Goal: Task Accomplishment & Management: Manage account settings

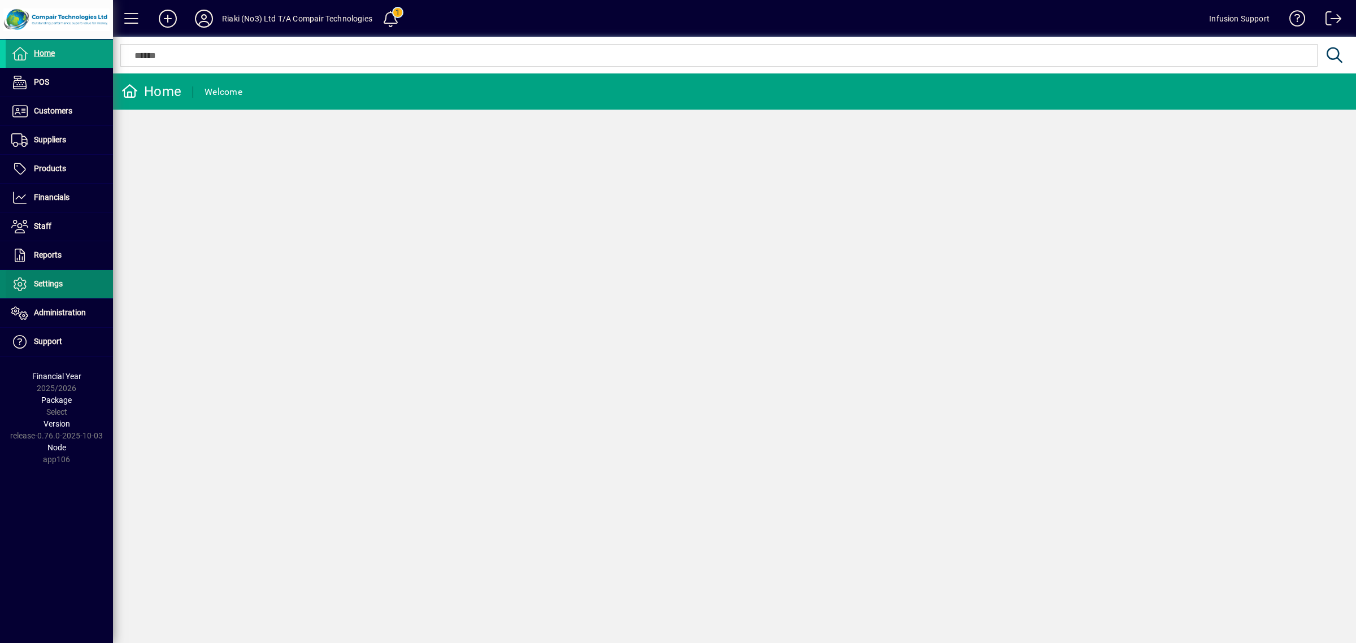
drag, startPoint x: 37, startPoint y: 281, endPoint x: 44, endPoint y: 278, distance: 6.8
click at [37, 281] on span "Settings" at bounding box center [48, 283] width 29 height 9
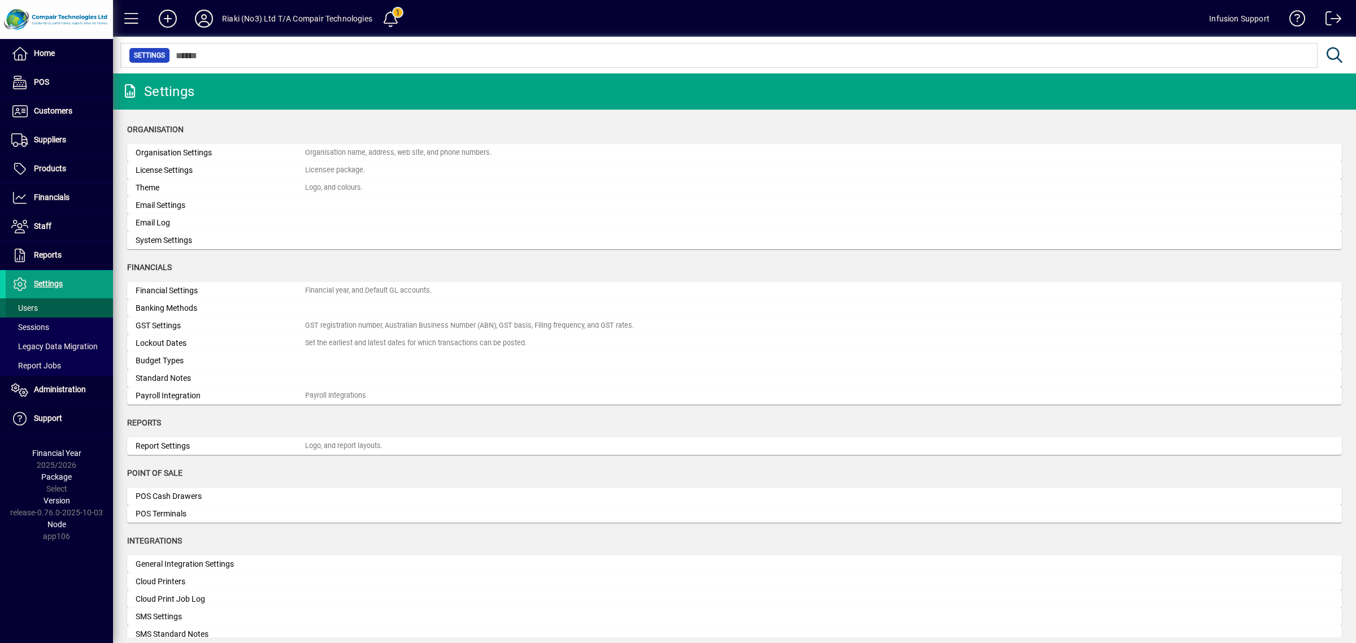
click at [26, 309] on span "Users" at bounding box center [24, 307] width 27 height 9
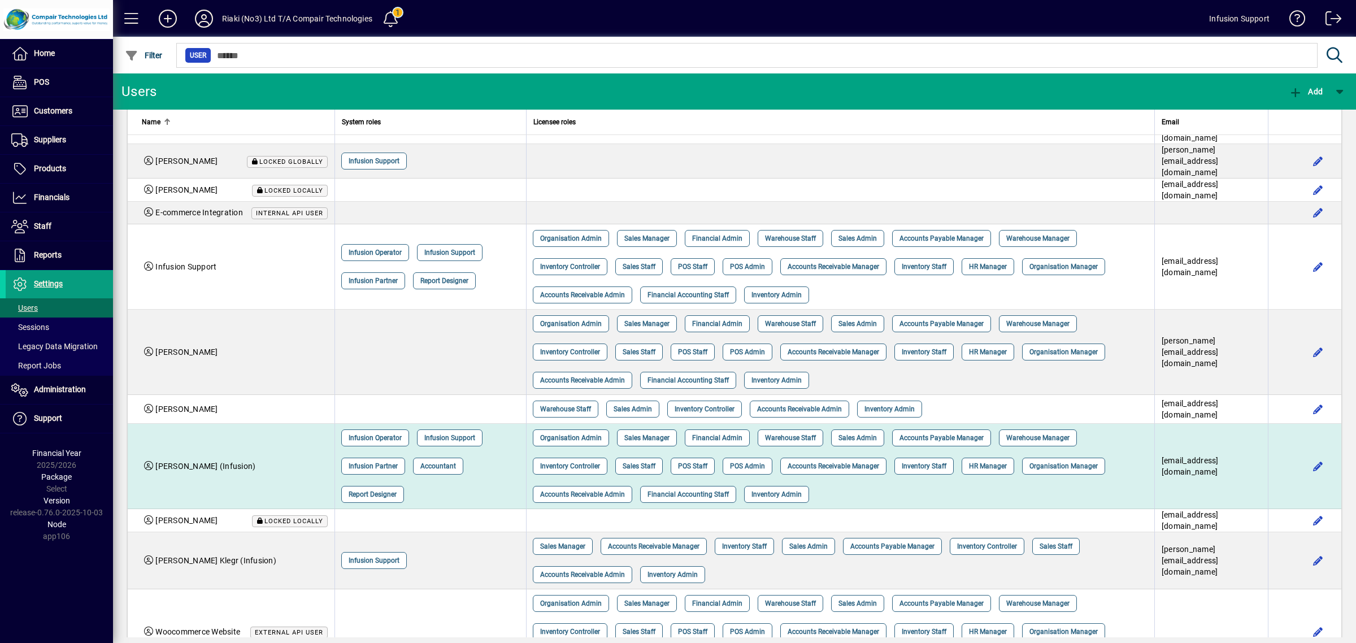
scroll to position [77, 0]
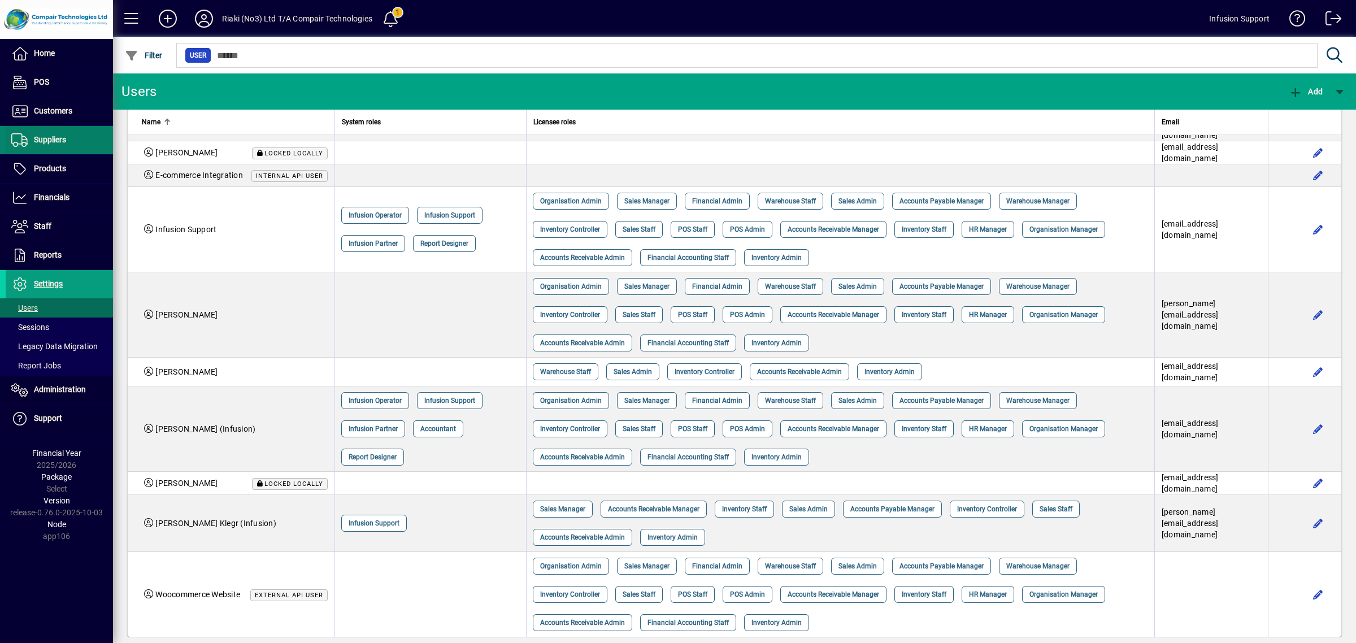
click at [75, 141] on span at bounding box center [59, 140] width 107 height 27
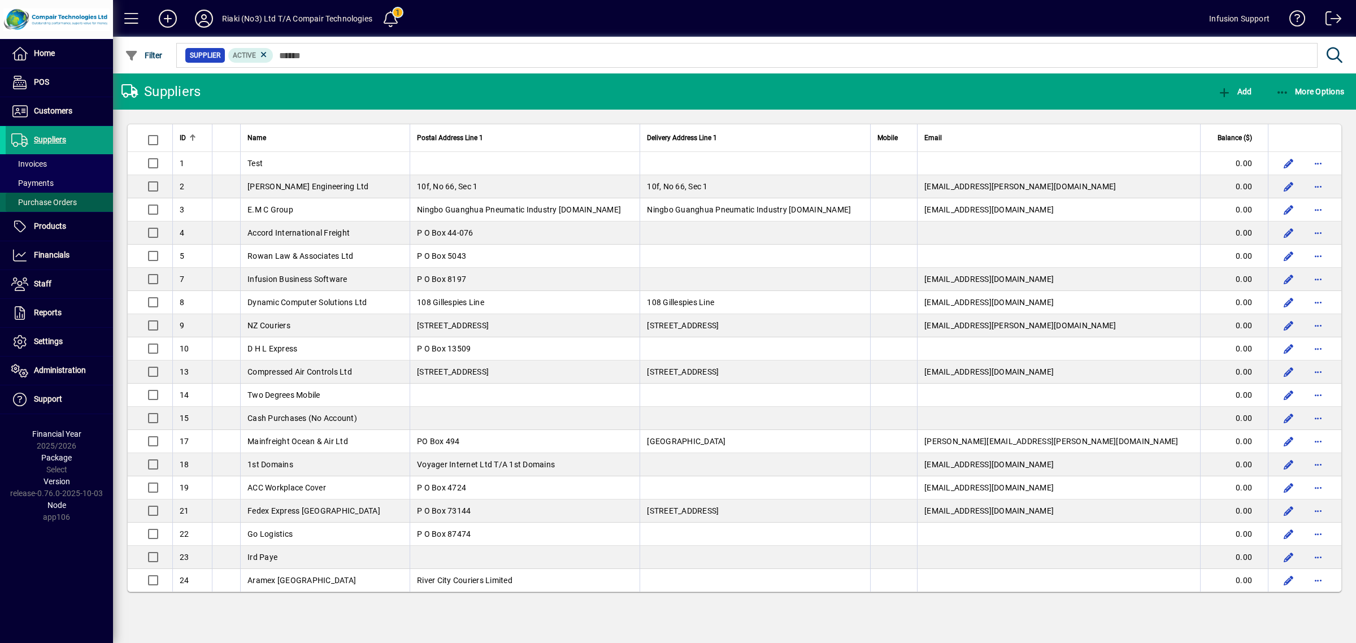
click at [47, 203] on span "Purchase Orders" at bounding box center [44, 202] width 66 height 9
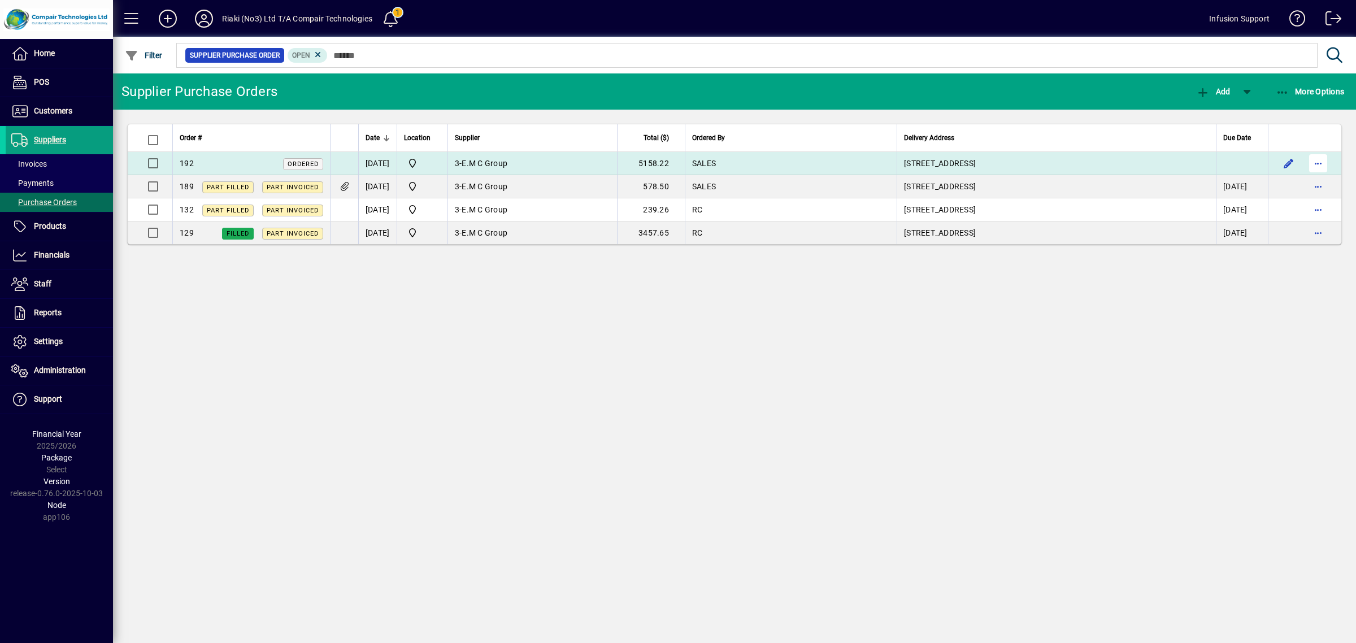
click at [1318, 163] on span "button" at bounding box center [1318, 163] width 27 height 27
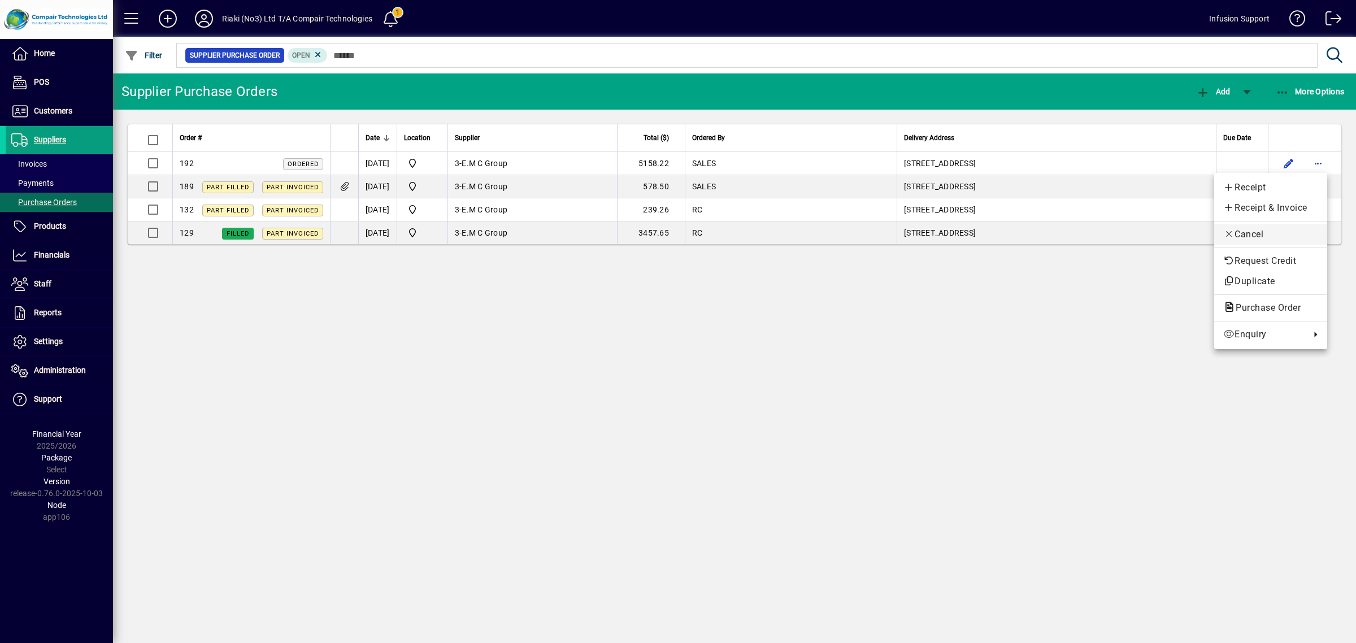
click at [1284, 232] on span "Cancel" at bounding box center [1270, 235] width 95 height 14
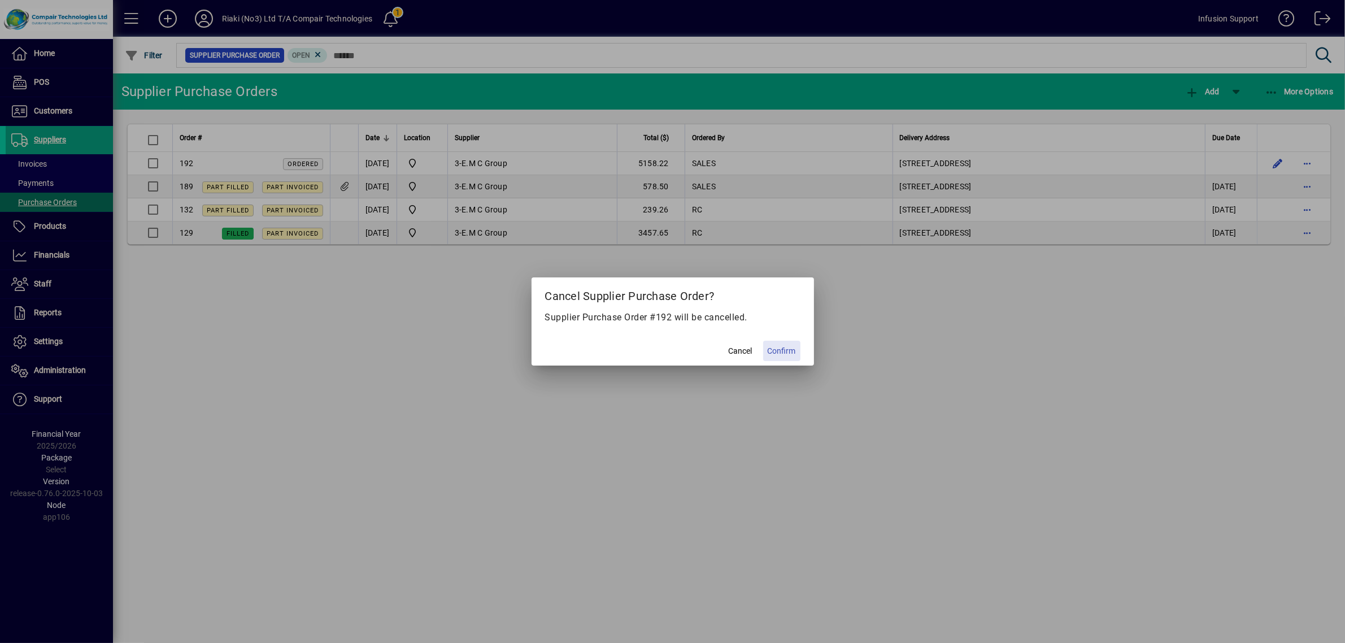
click at [797, 351] on span at bounding box center [781, 350] width 37 height 27
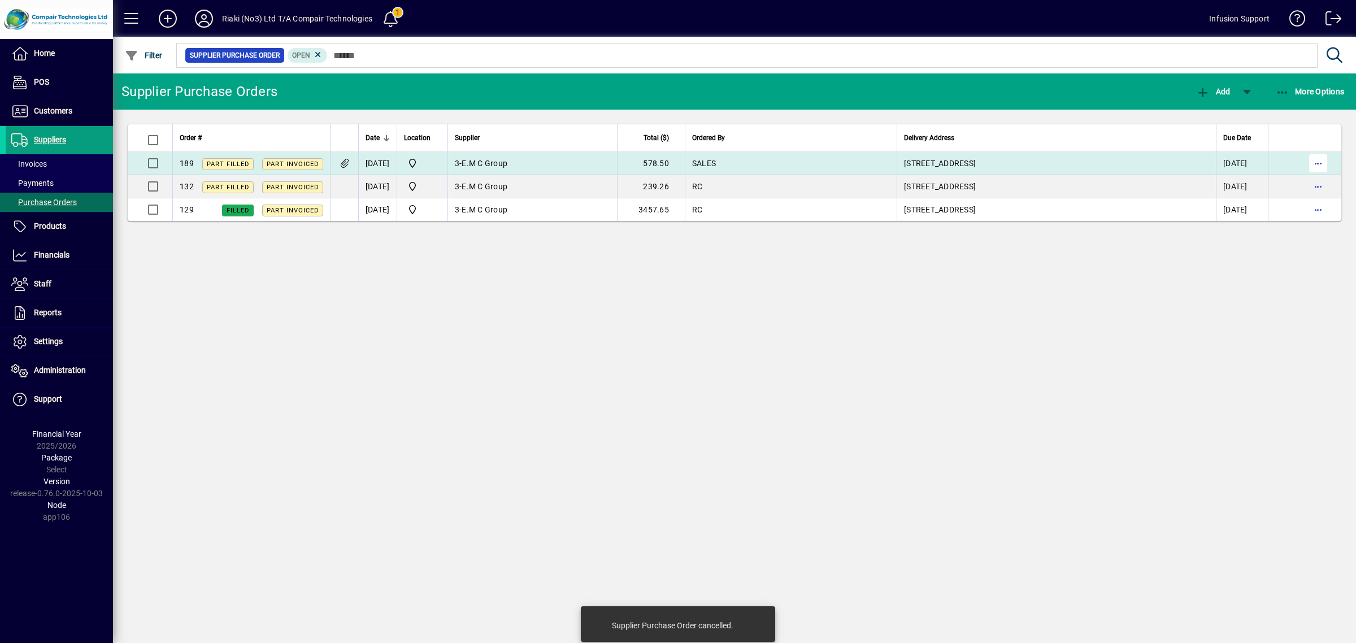
click at [1314, 162] on span "button" at bounding box center [1318, 163] width 27 height 27
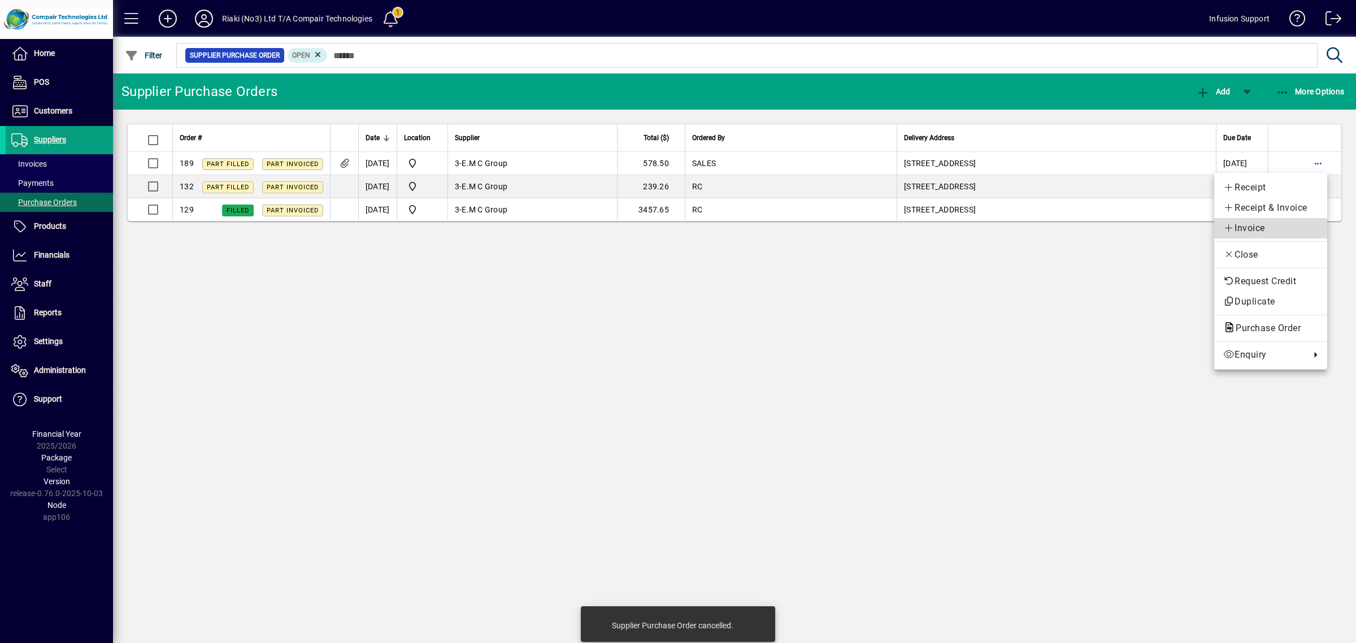
click at [1276, 227] on span "Invoice" at bounding box center [1270, 229] width 95 height 14
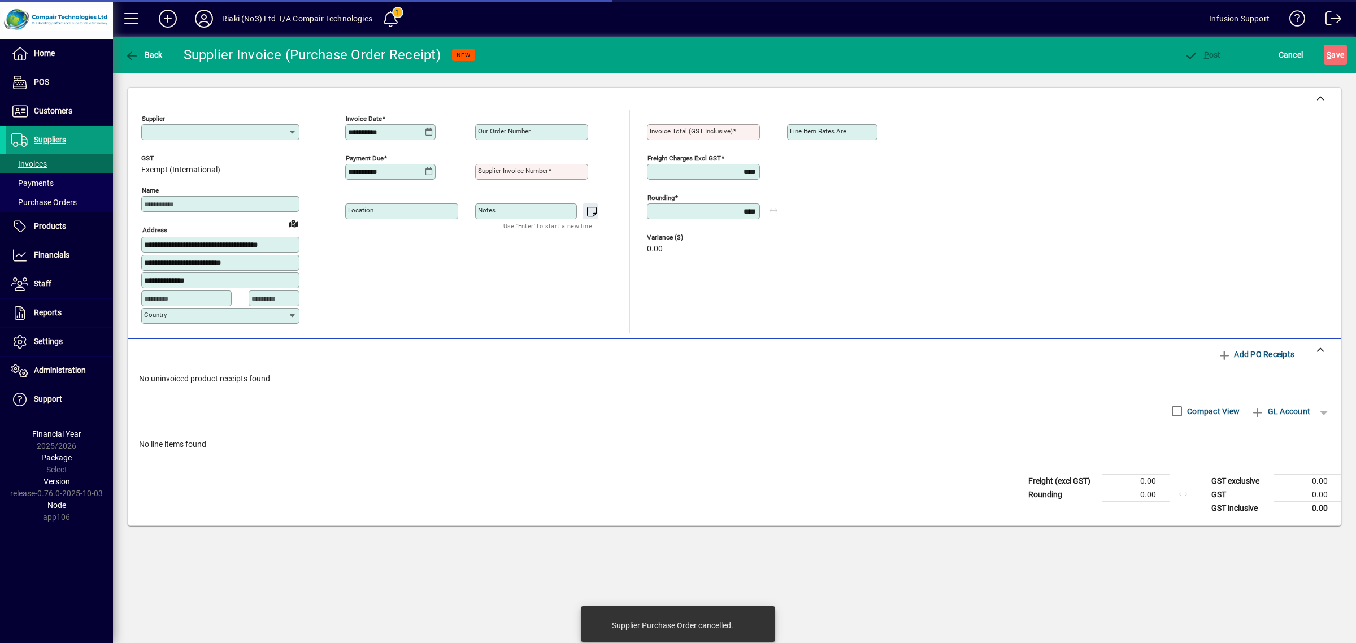
type input "**********"
type input "*****"
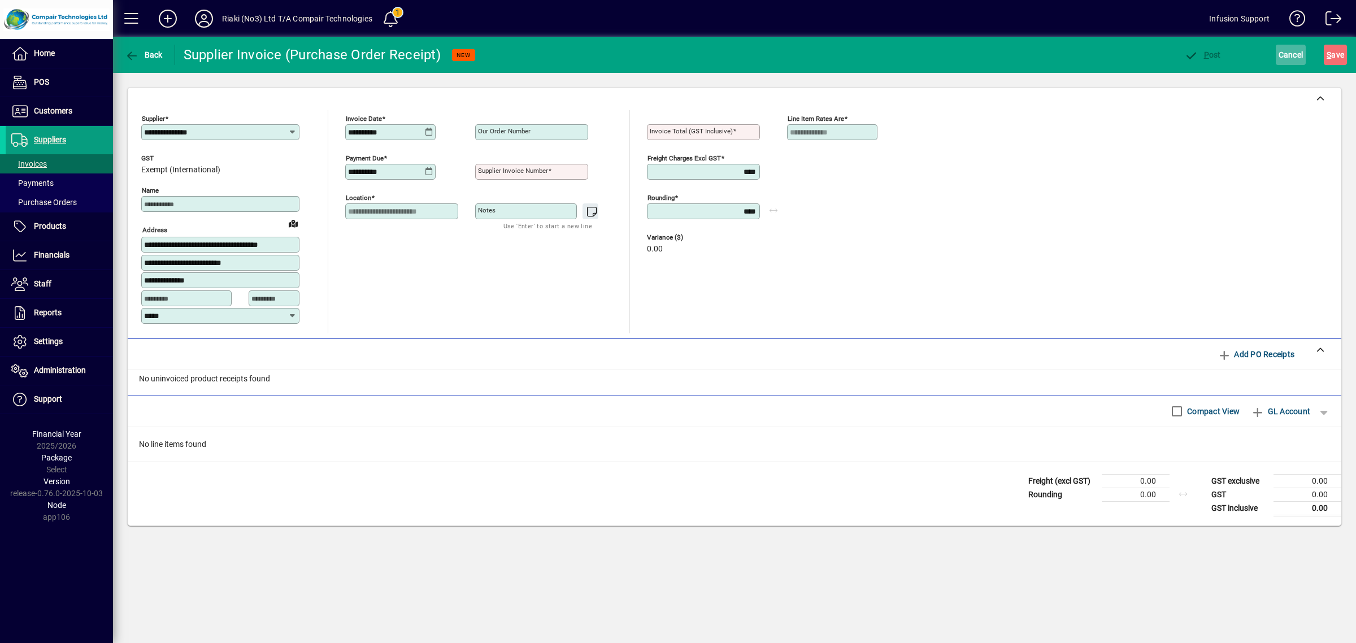
click at [1279, 53] on span "Cancel" at bounding box center [1291, 55] width 25 height 18
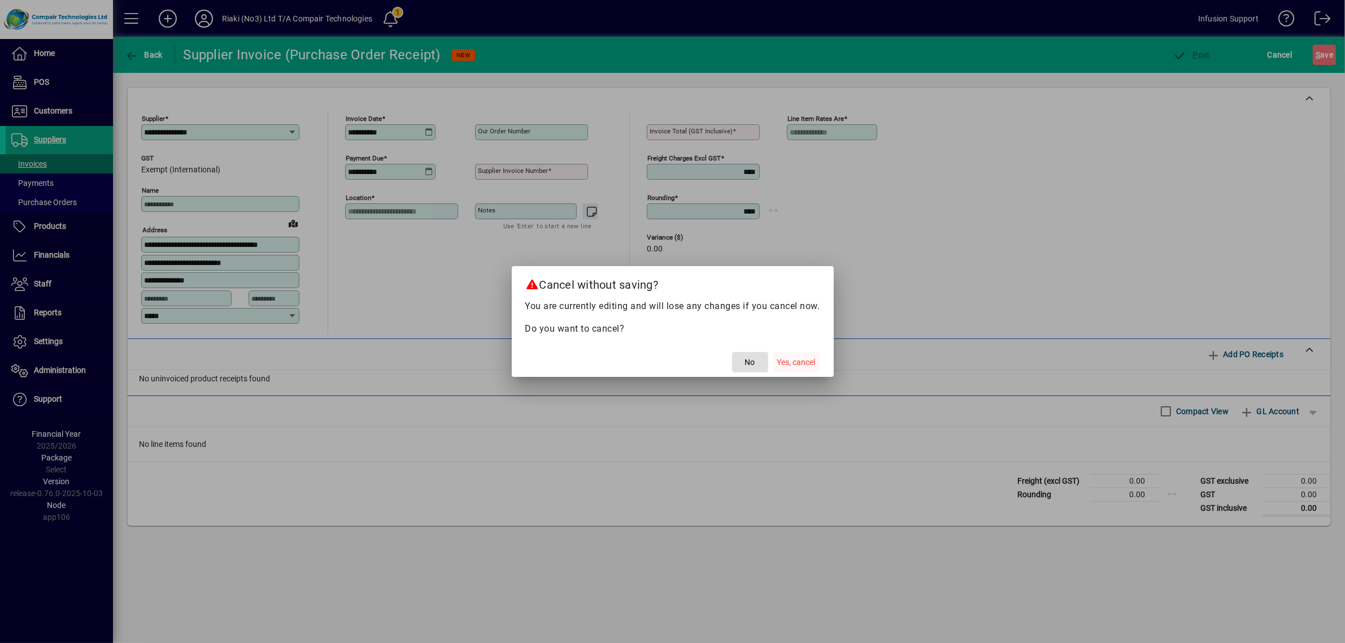
click at [792, 358] on span "Yes, cancel" at bounding box center [797, 363] width 38 height 12
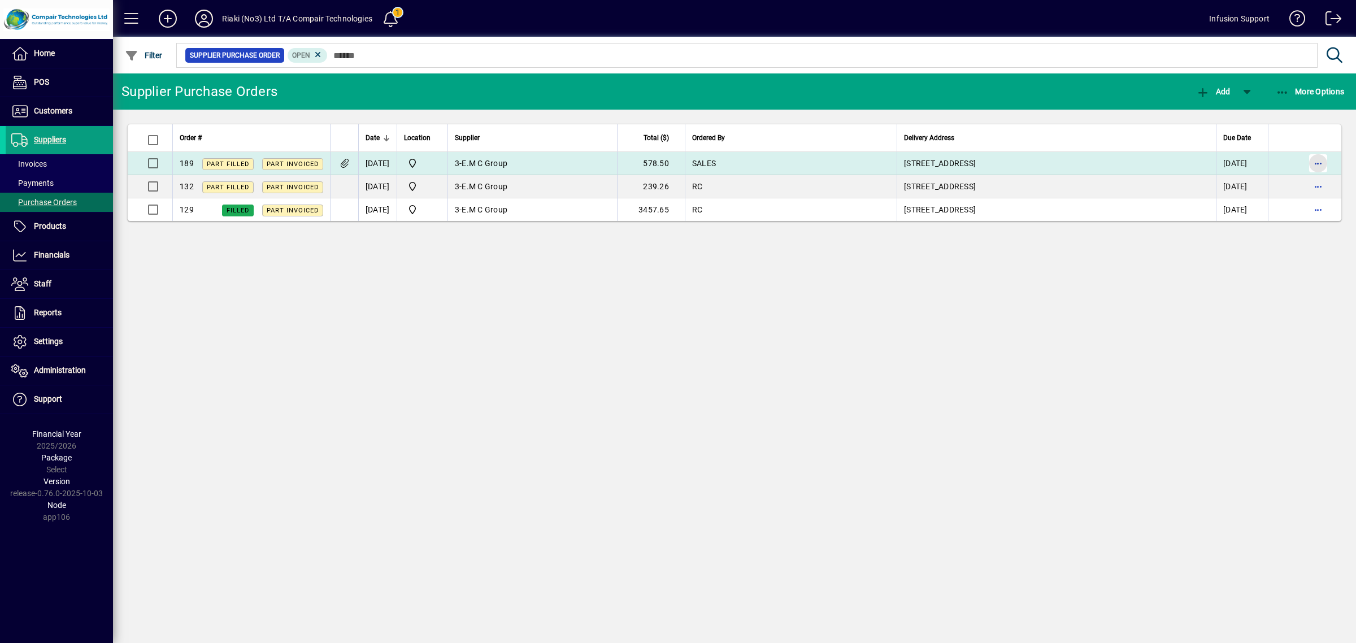
click at [1315, 162] on span "button" at bounding box center [1318, 163] width 27 height 27
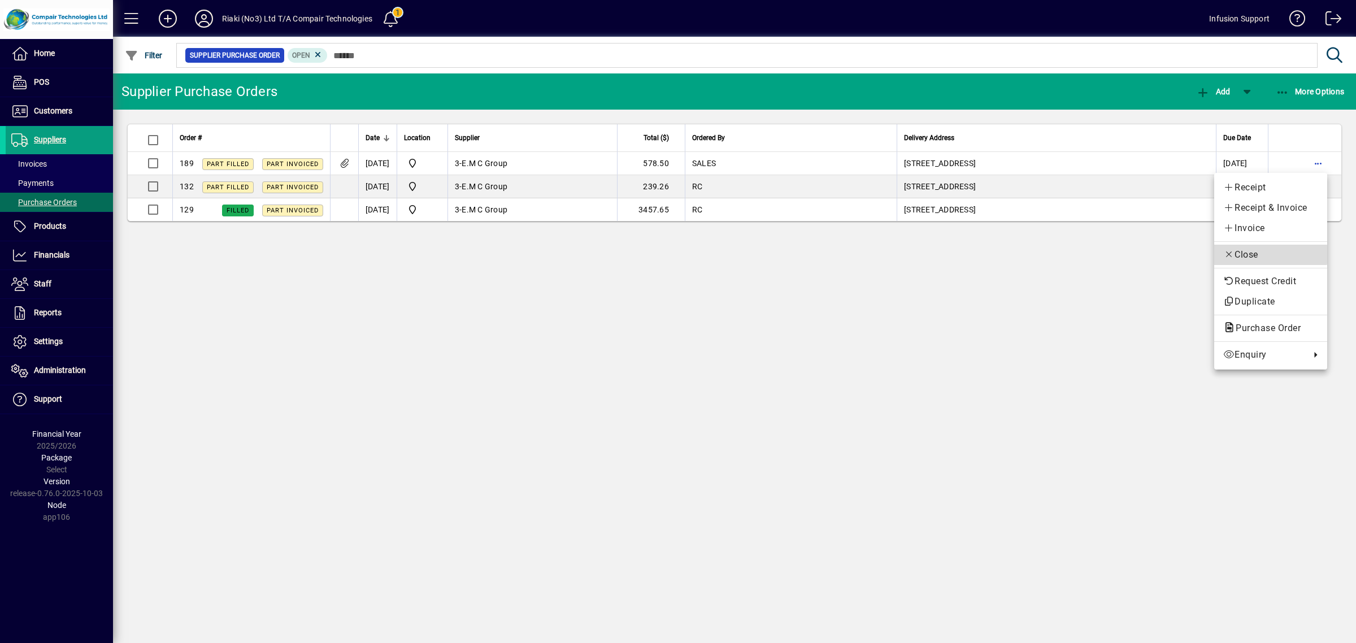
click at [1255, 255] on span "Close" at bounding box center [1270, 255] width 95 height 14
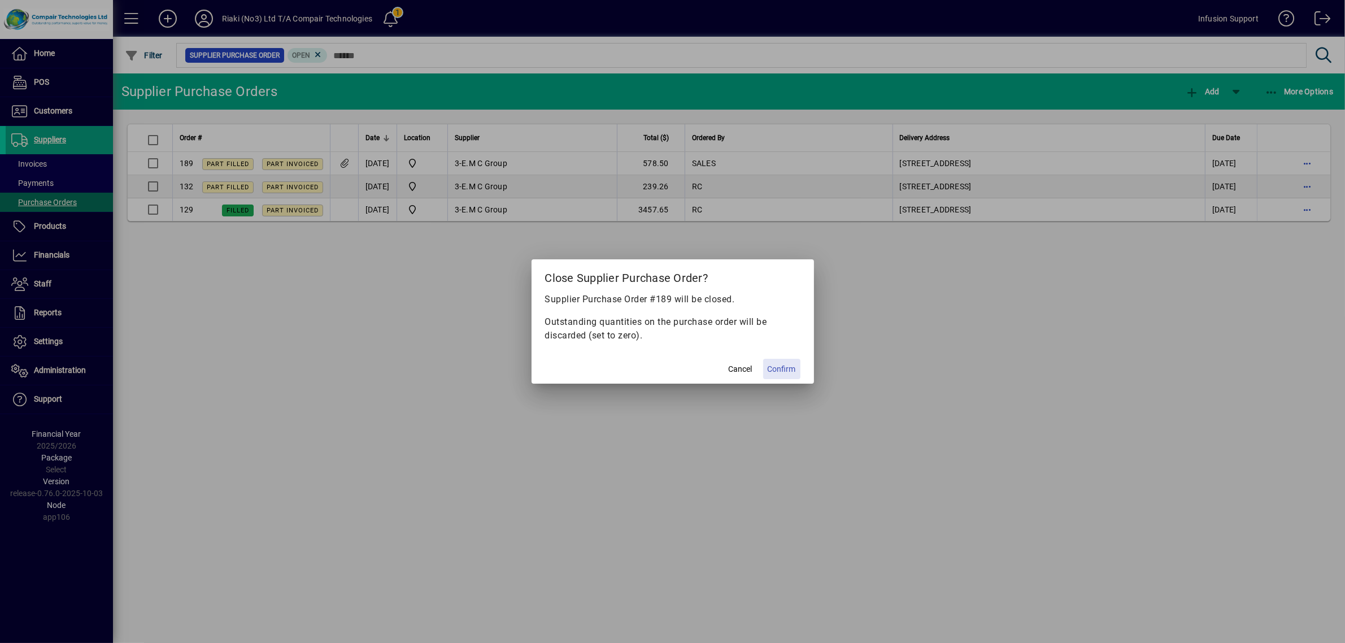
click at [797, 364] on span at bounding box center [781, 368] width 37 height 27
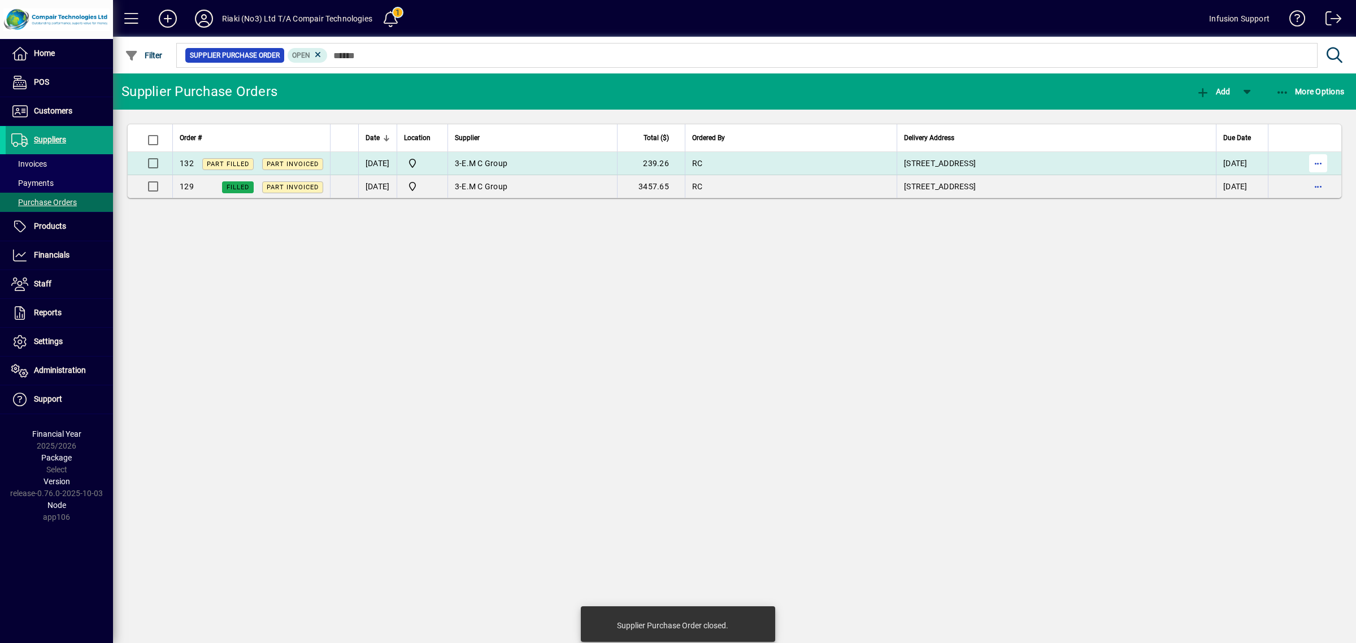
click at [1307, 163] on span "button" at bounding box center [1318, 163] width 27 height 27
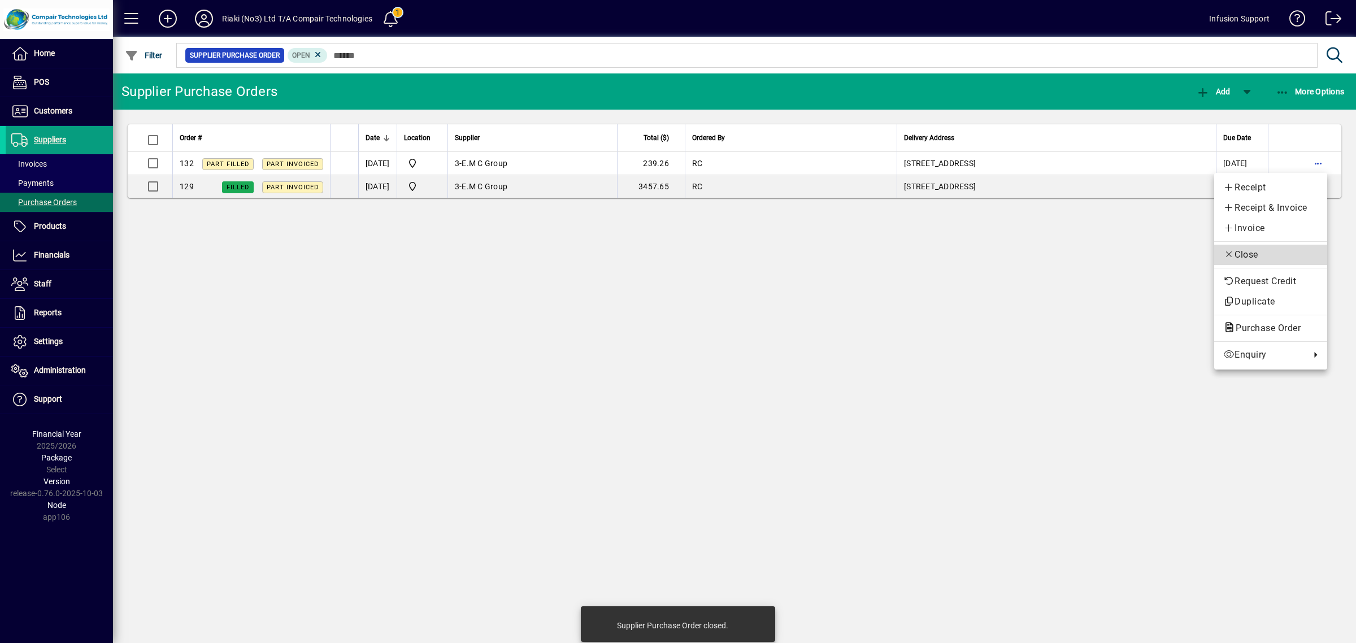
click at [1249, 249] on span "Close" at bounding box center [1270, 255] width 95 height 14
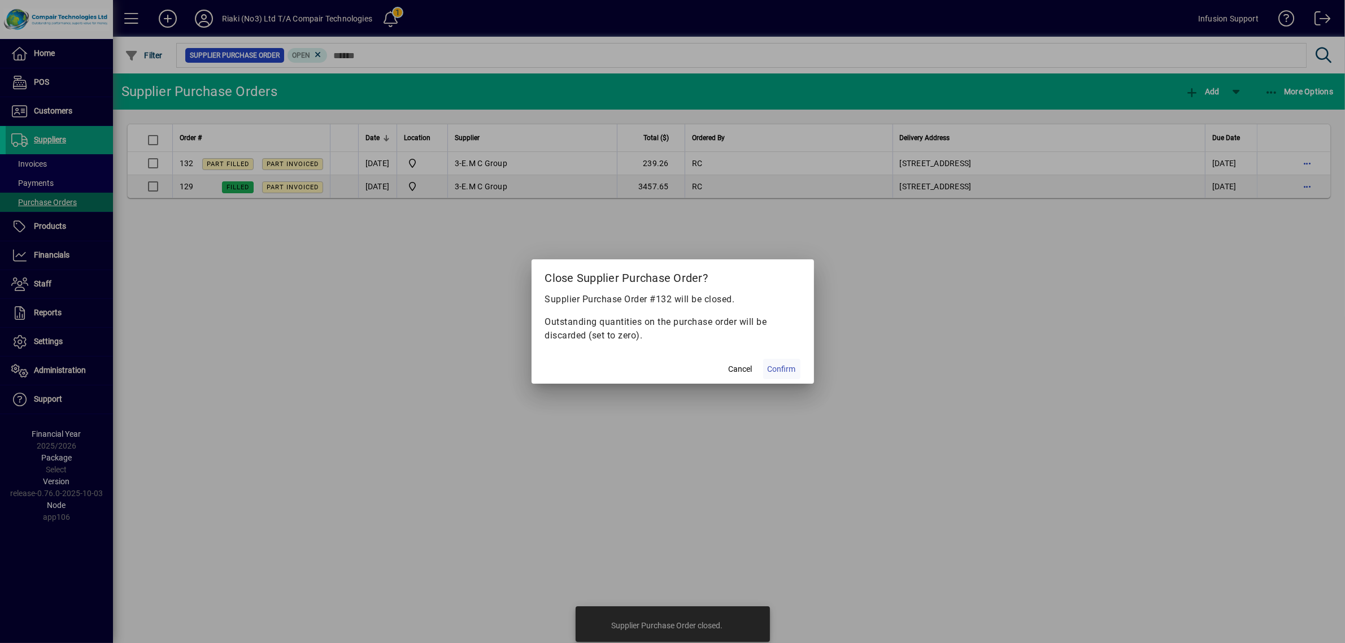
click at [781, 364] on span "Confirm" at bounding box center [782, 369] width 28 height 12
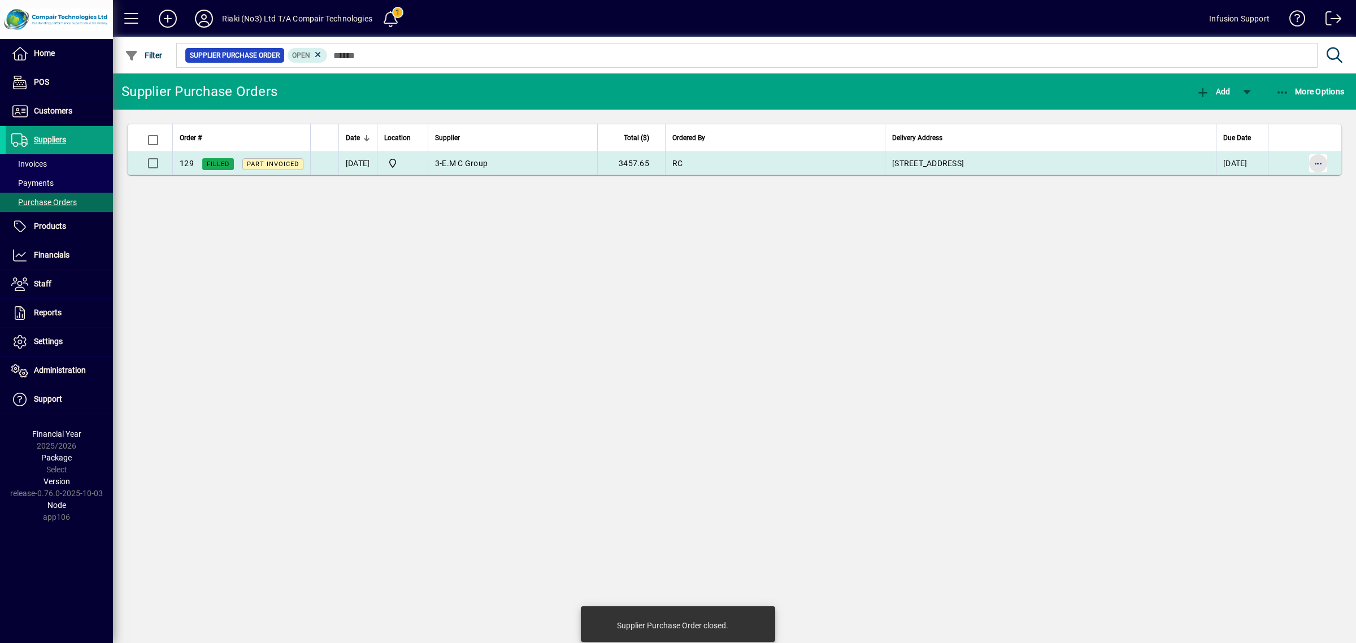
click at [1315, 162] on span "button" at bounding box center [1318, 163] width 27 height 27
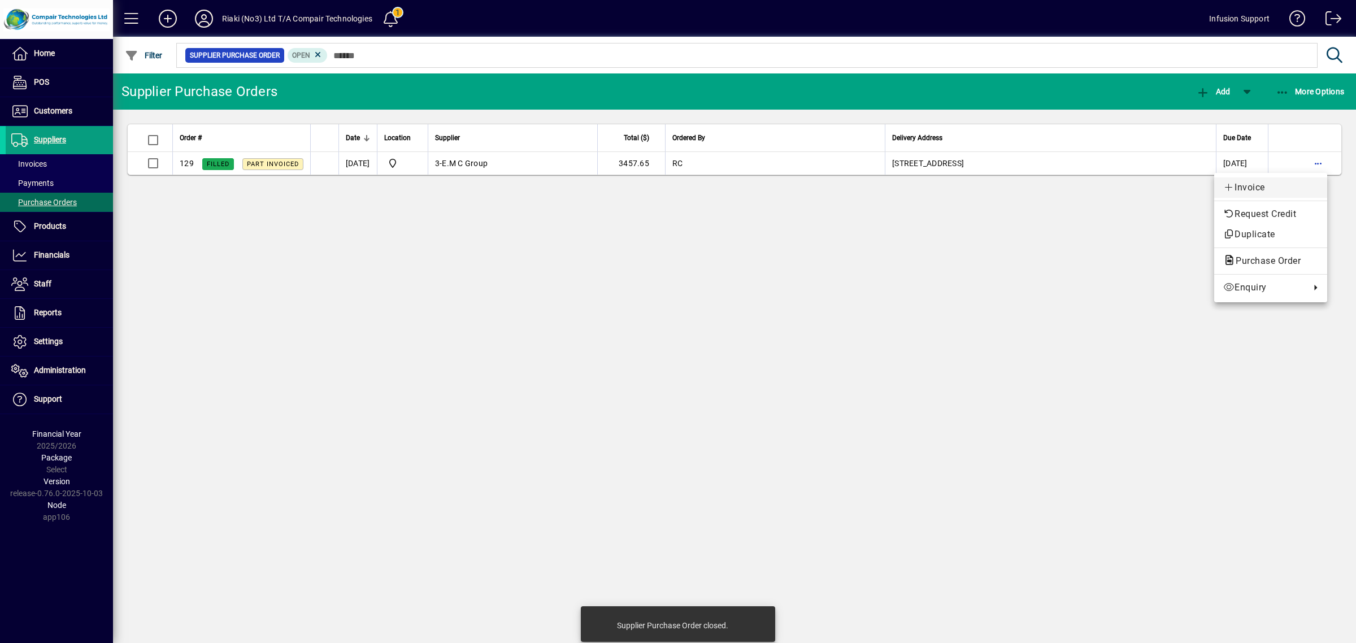
click at [1252, 181] on span "Invoice" at bounding box center [1270, 188] width 95 height 14
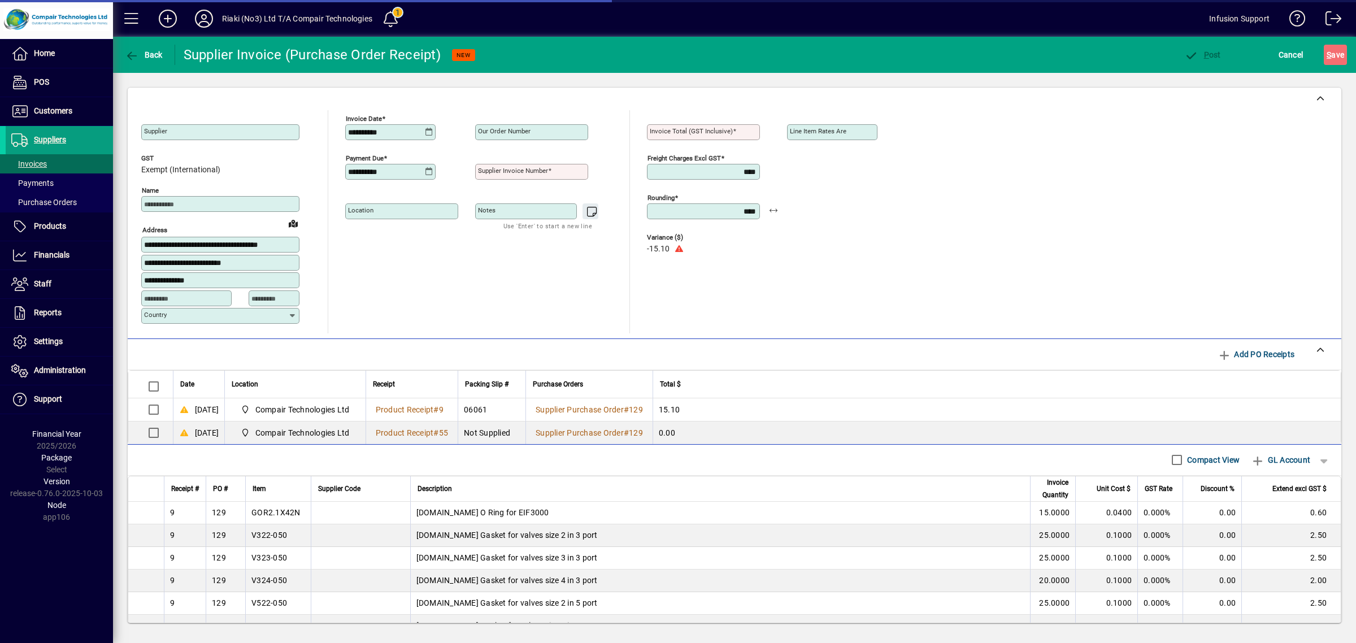
type input "**********"
type input "*****"
type input "**********"
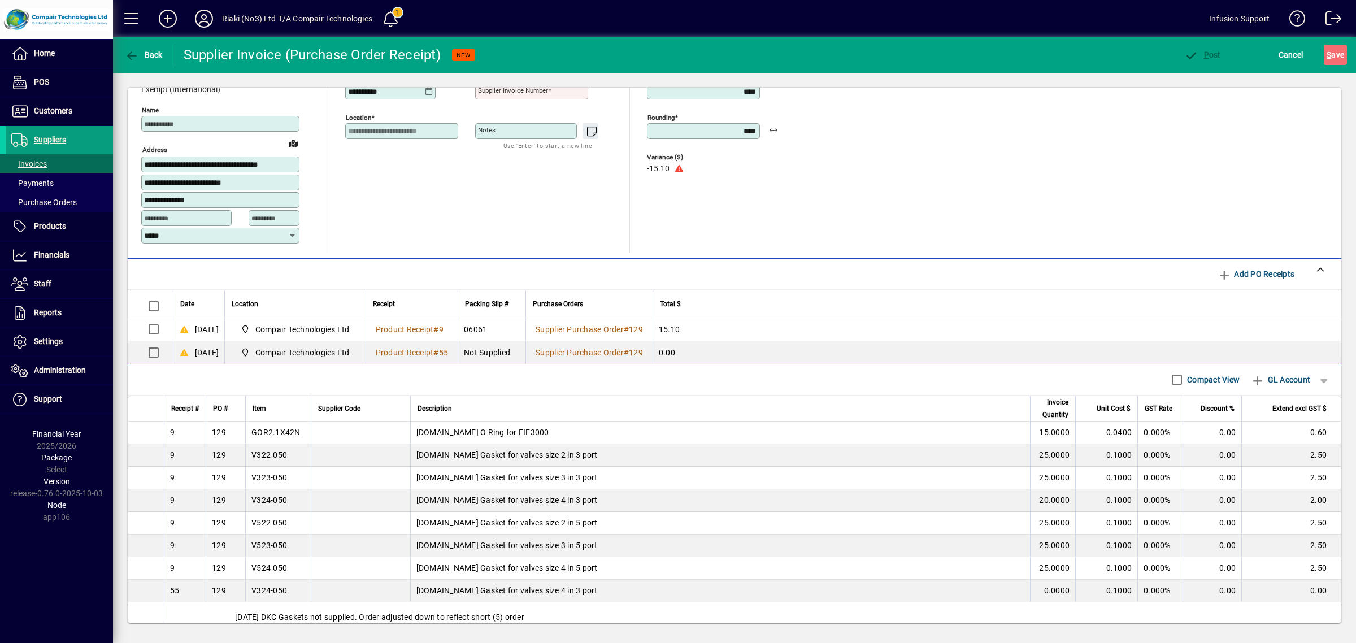
scroll to position [157, 0]
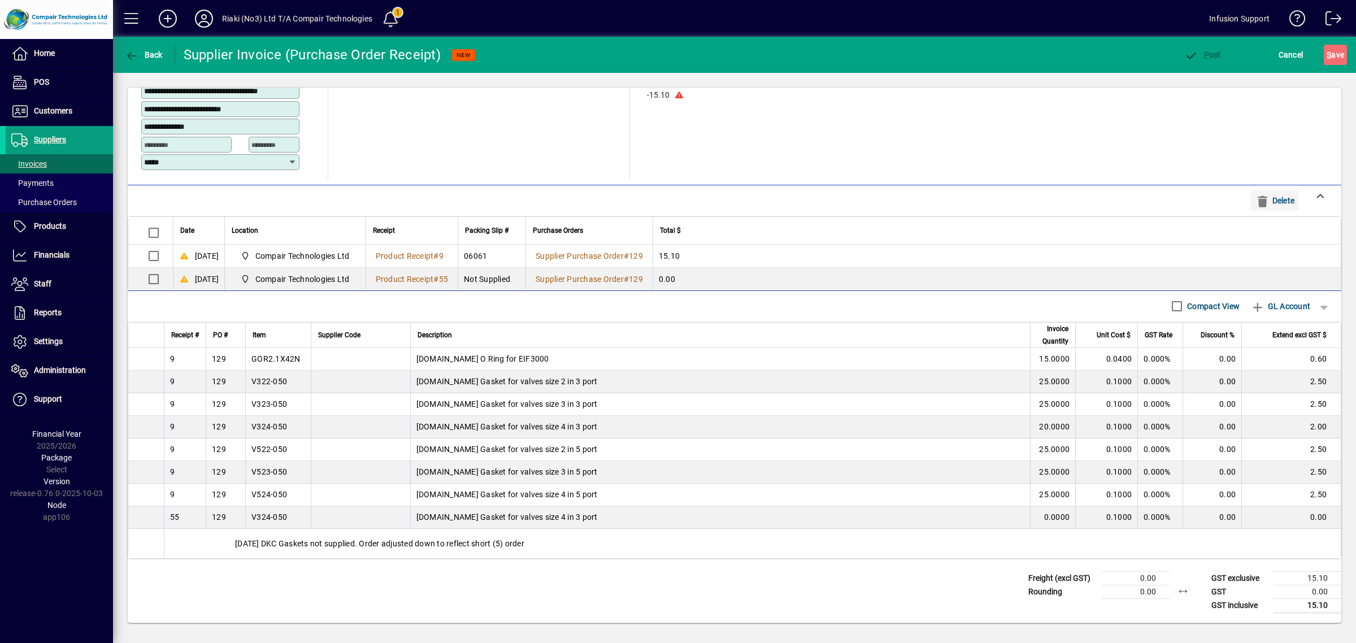
click at [1269, 192] on span "Delete" at bounding box center [1275, 201] width 39 height 18
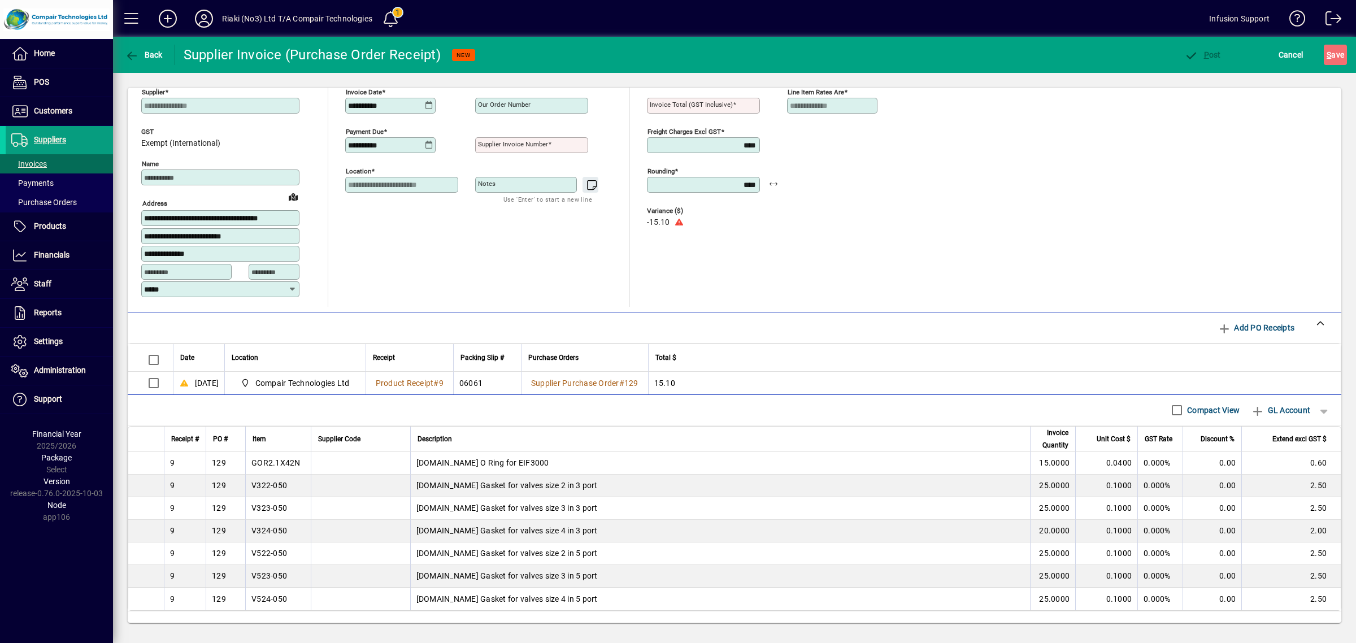
scroll to position [0, 0]
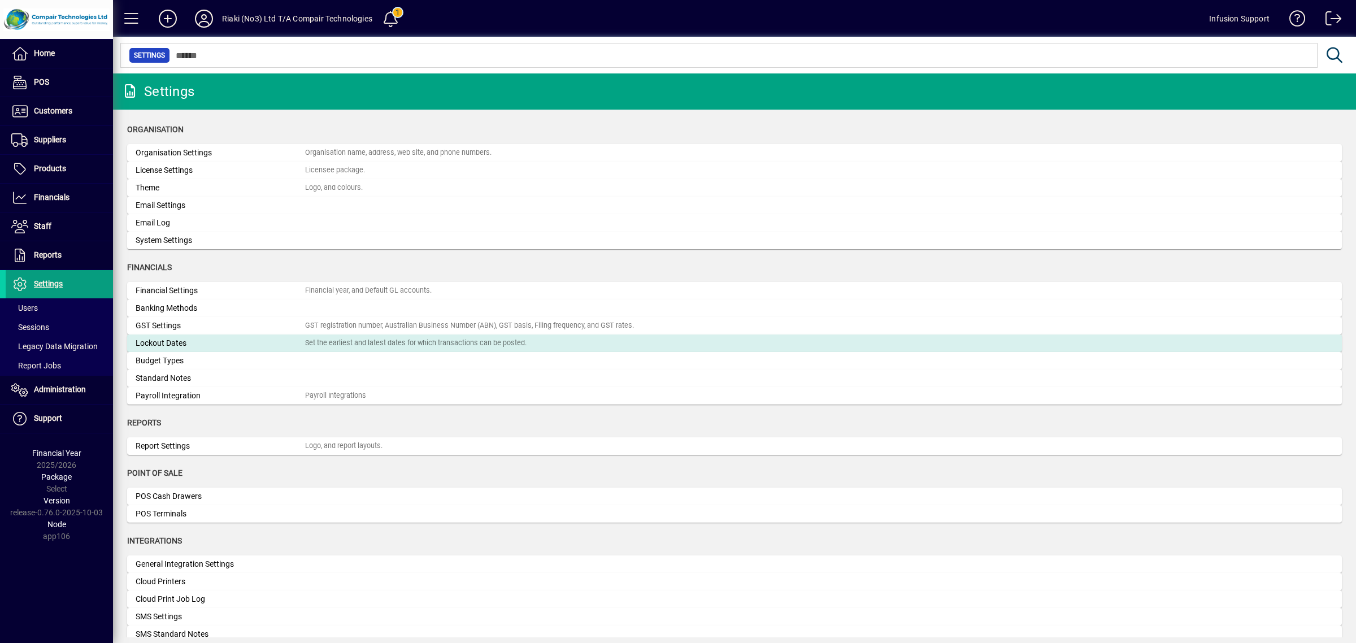
click at [225, 345] on div "Lockout Dates" at bounding box center [221, 343] width 170 height 12
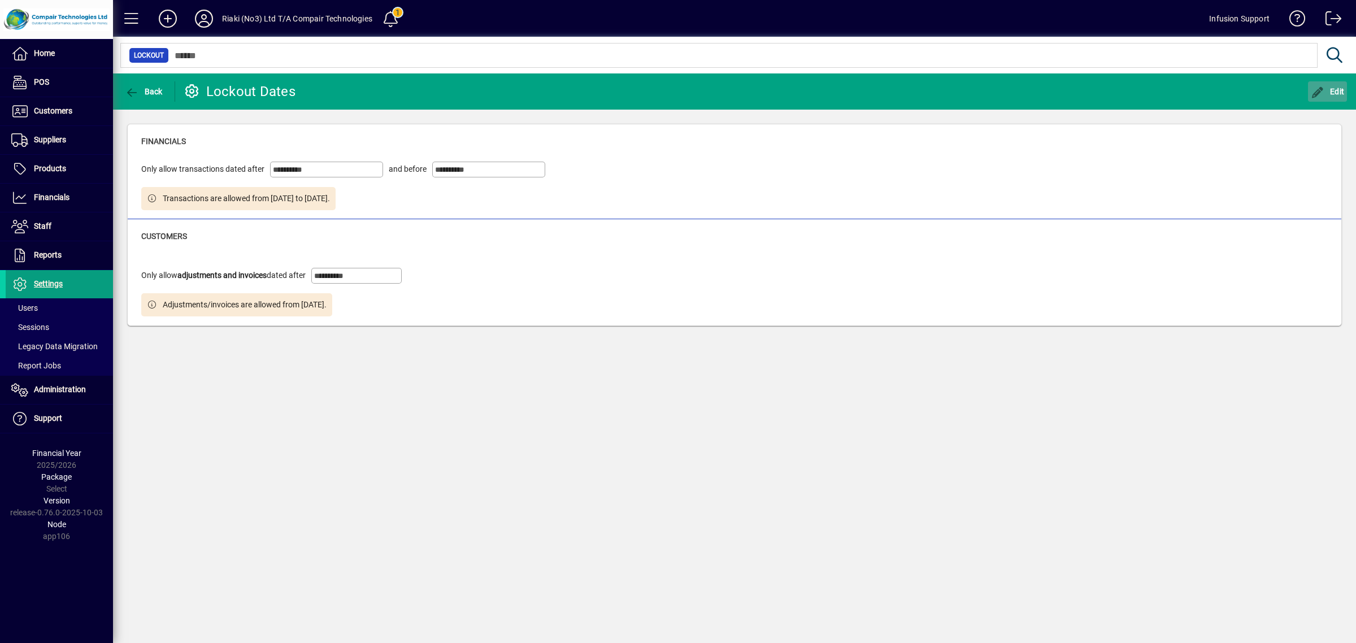
click at [1320, 92] on icon "button" at bounding box center [1318, 92] width 14 height 11
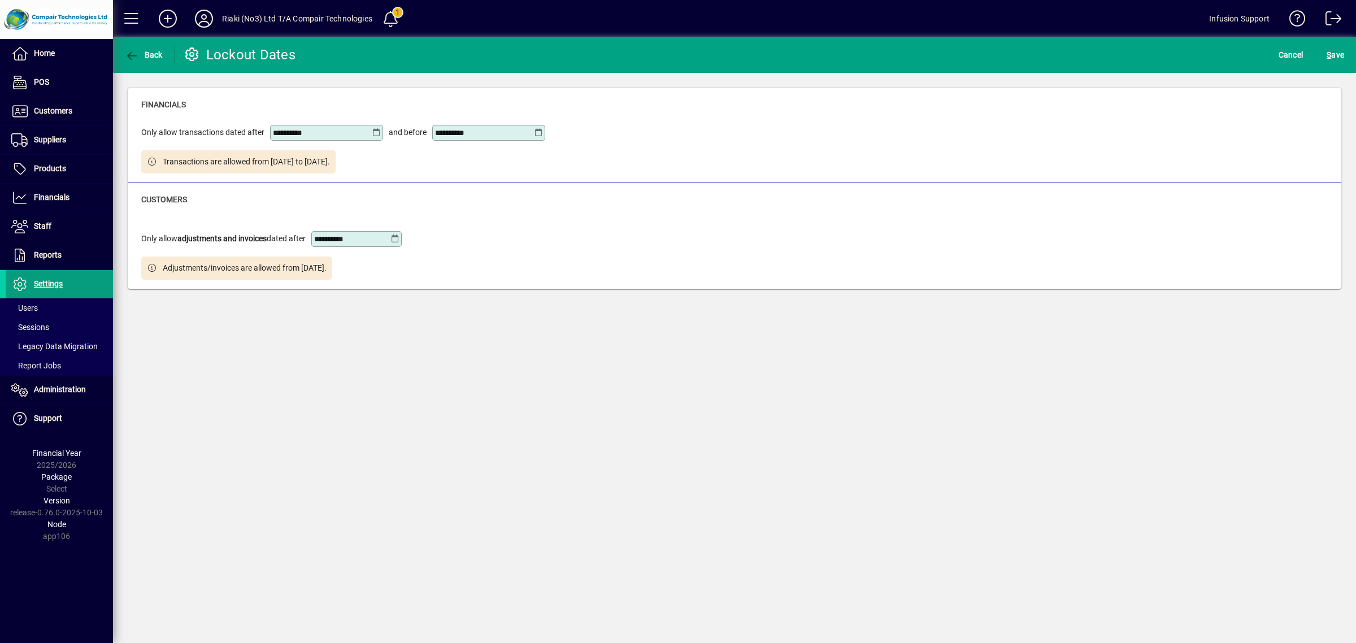
drag, startPoint x: 326, startPoint y: 130, endPoint x: 201, endPoint y: 113, distance: 126.6
click at [201, 113] on div "**********" at bounding box center [346, 131] width 410 height 40
type input "**********"
click at [1324, 51] on span "submit" at bounding box center [1335, 54] width 23 height 27
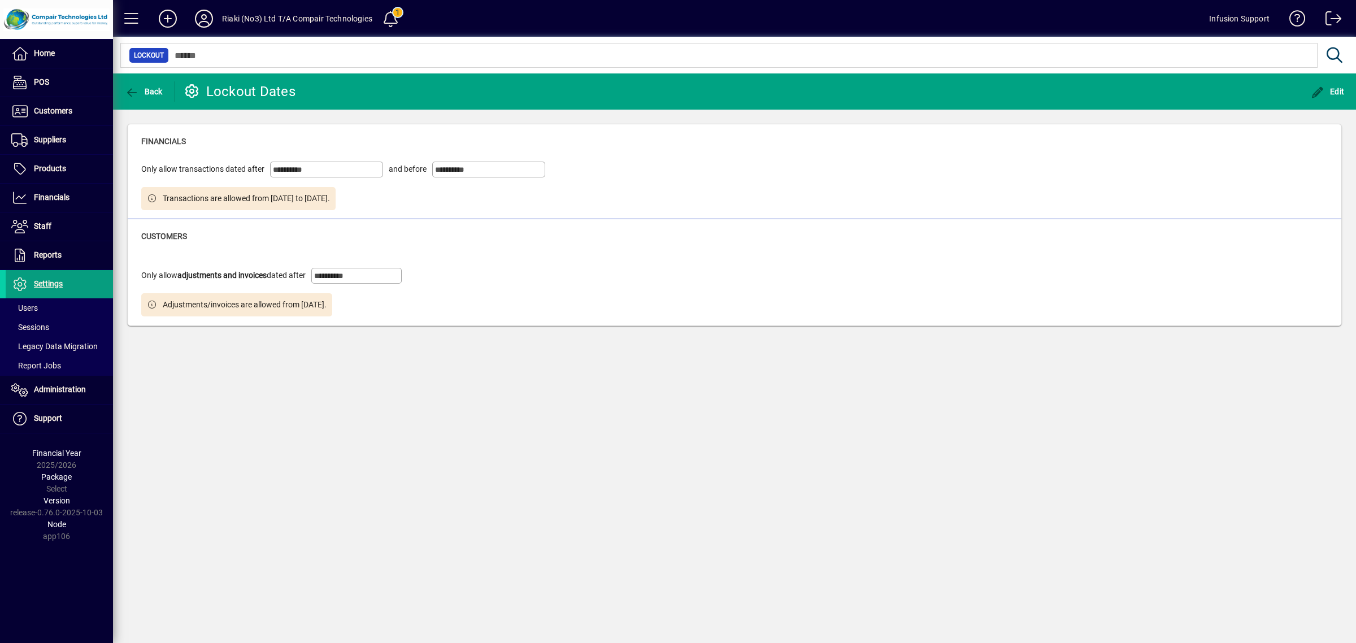
click at [1057, 235] on div "Customers" at bounding box center [734, 237] width 1187 height 12
click at [203, 16] on icon at bounding box center [204, 19] width 23 height 18
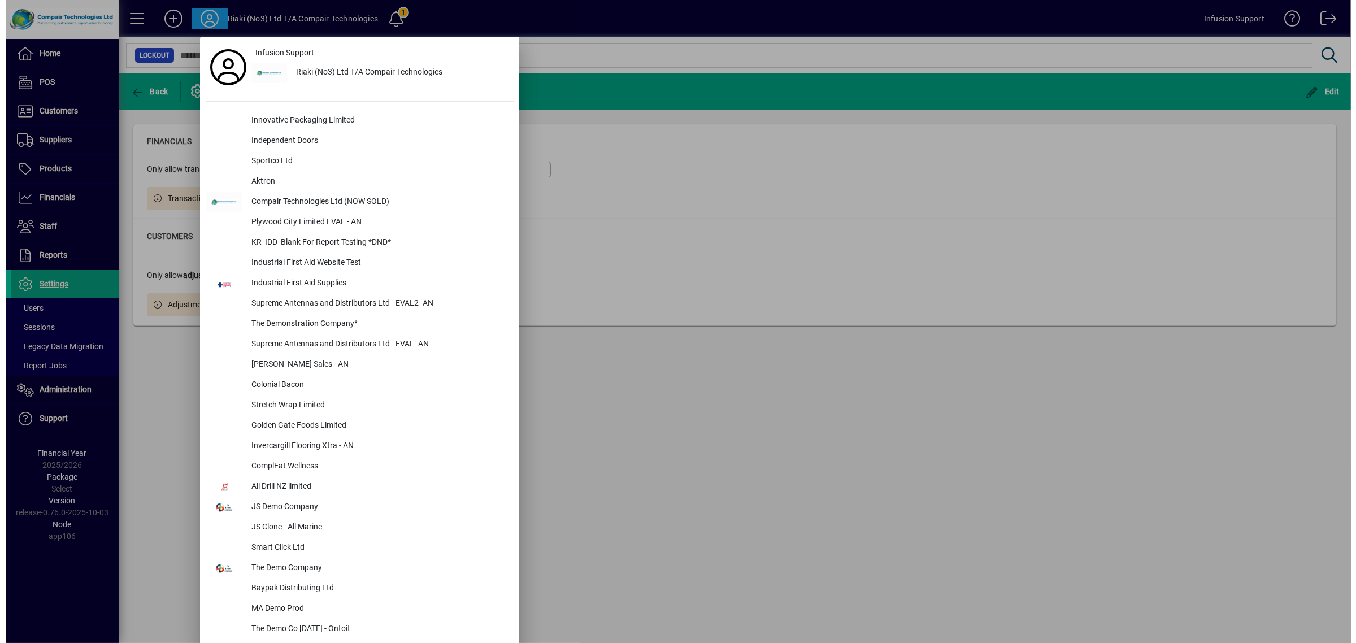
scroll to position [650, 0]
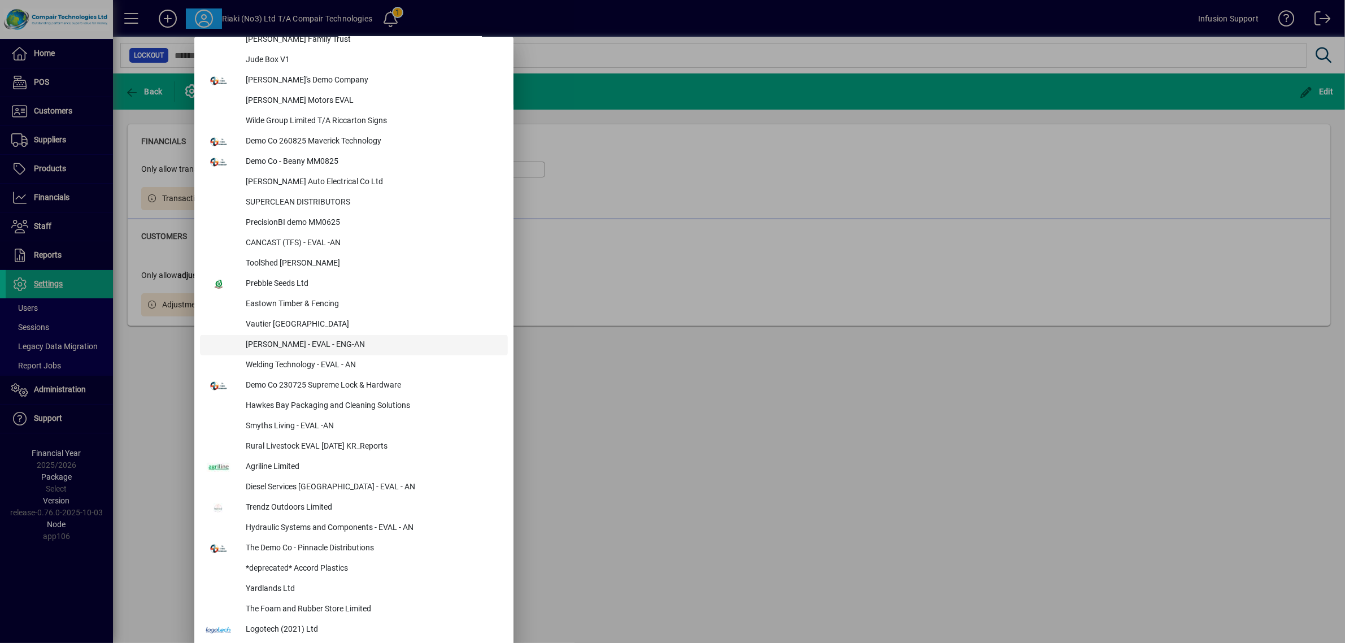
click at [292, 340] on div "[PERSON_NAME] - EVAL - ENG-AN" at bounding box center [372, 345] width 271 height 20
